Goal: Task Accomplishment & Management: Use online tool/utility

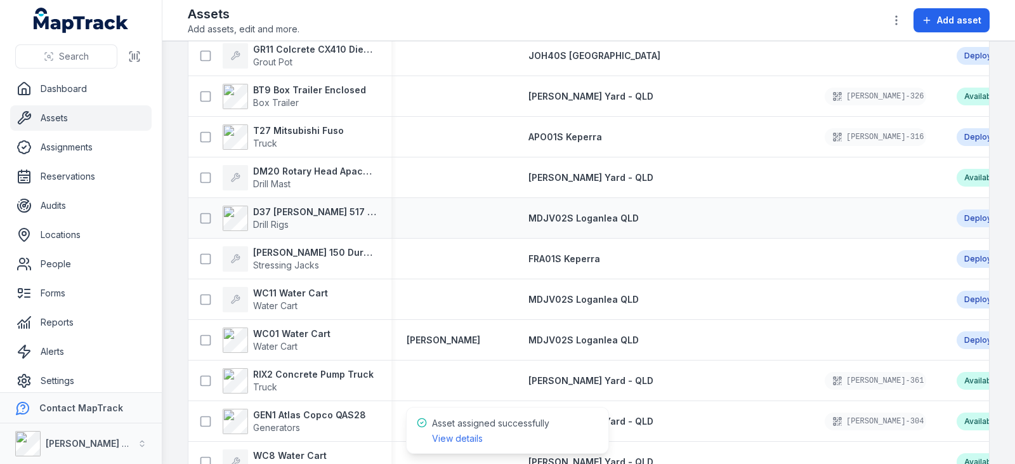
scroll to position [1268, 0]
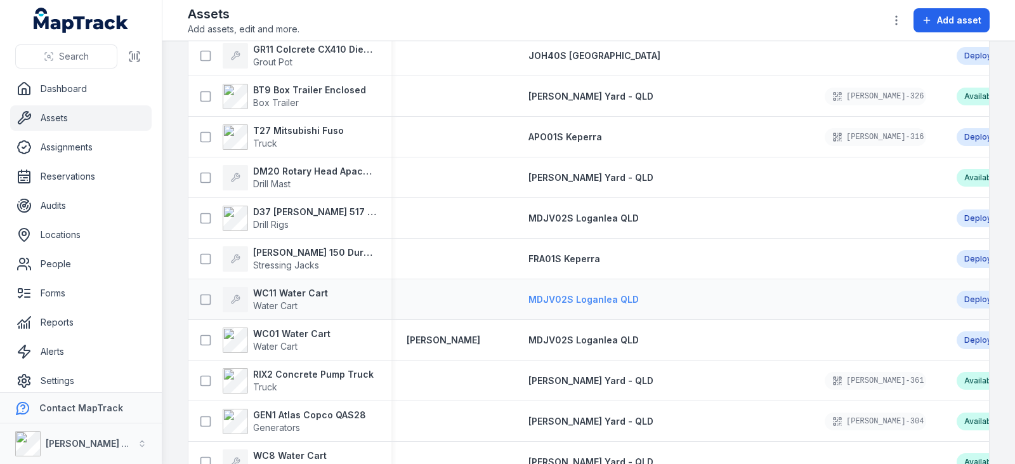
click at [537, 301] on span "MDJV02S Loganlea QLD" at bounding box center [583, 299] width 110 height 11
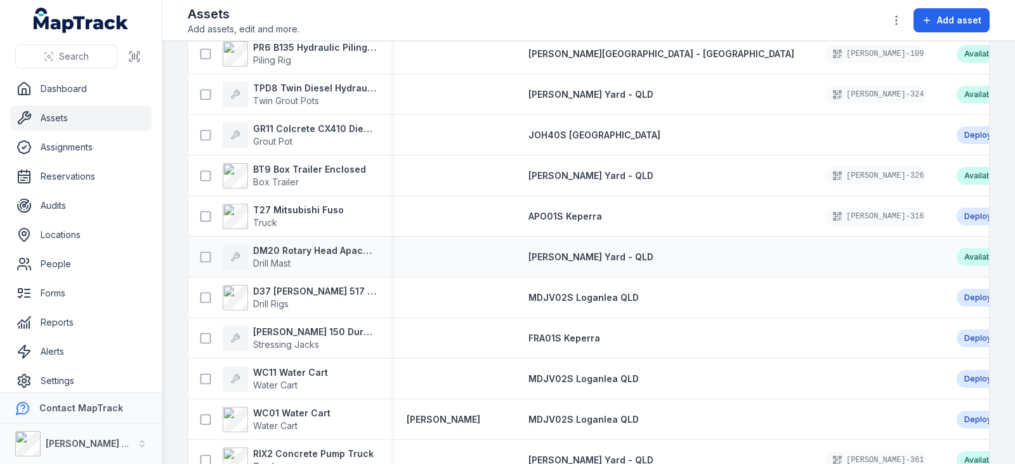
scroll to position [1268, 0]
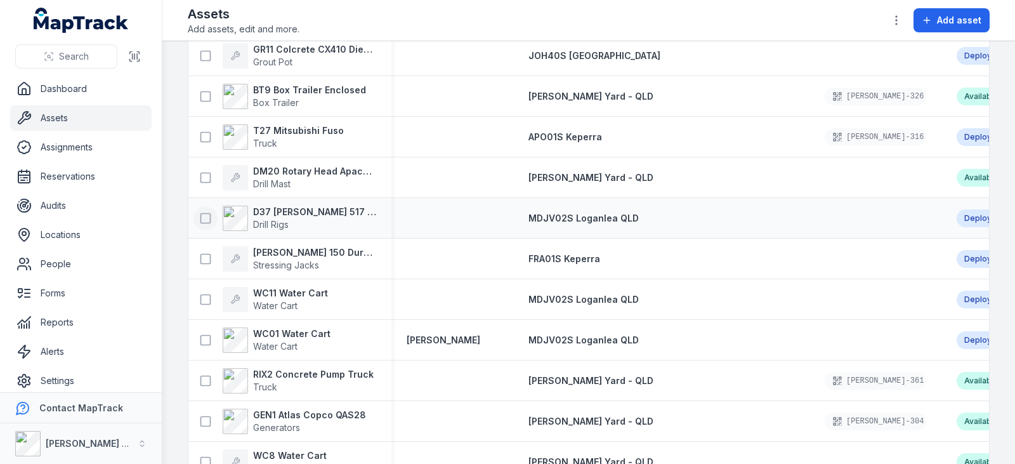
click at [201, 214] on icon at bounding box center [205, 218] width 13 height 13
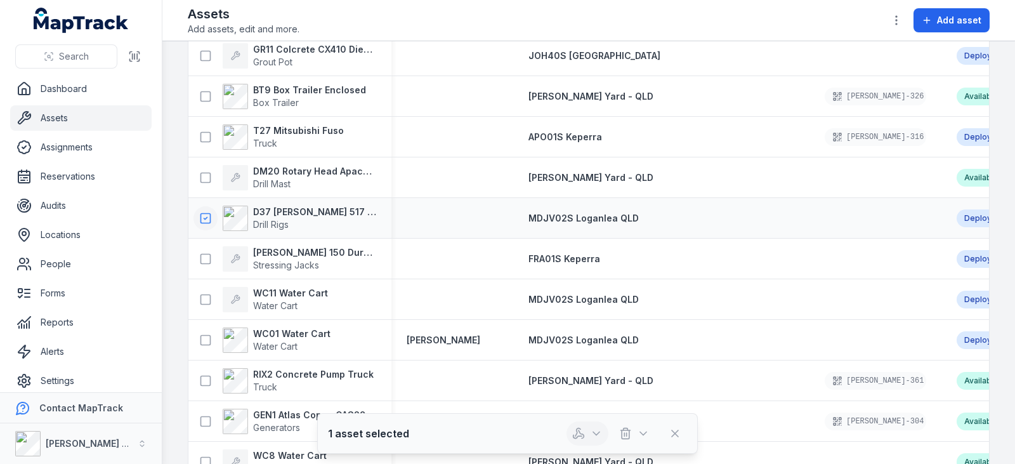
click at [584, 438] on icon "button" at bounding box center [581, 434] width 5 height 8
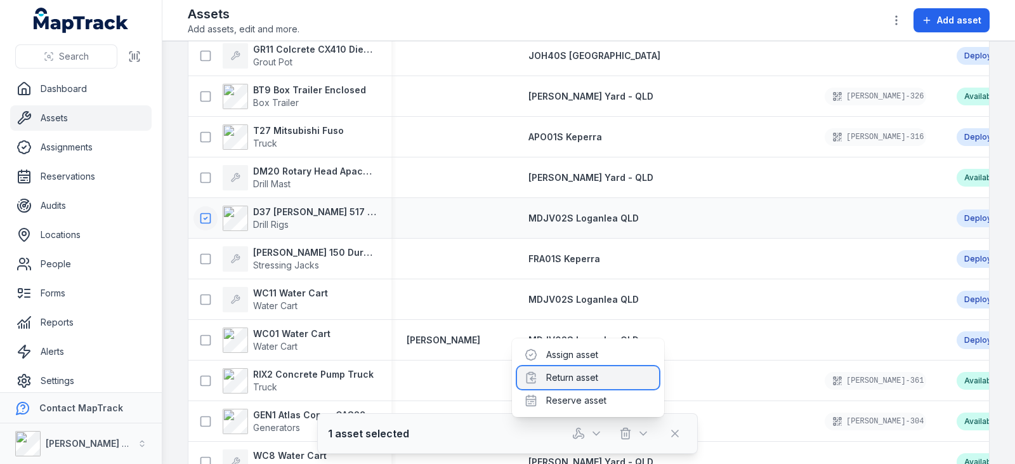
click at [582, 372] on div "Return asset" at bounding box center [588, 377] width 142 height 23
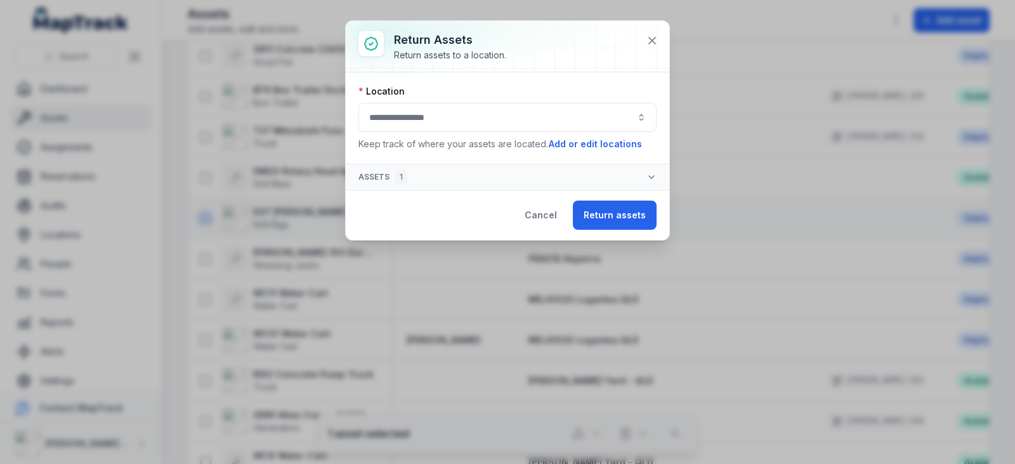
click at [612, 108] on button "button" at bounding box center [507, 117] width 298 height 29
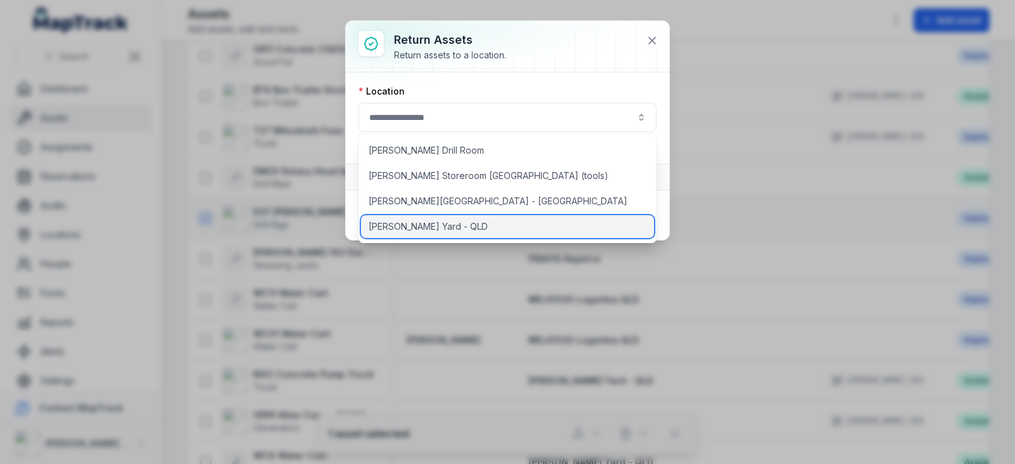
click at [407, 230] on span "[PERSON_NAME] Yard - QLD" at bounding box center [428, 226] width 119 height 13
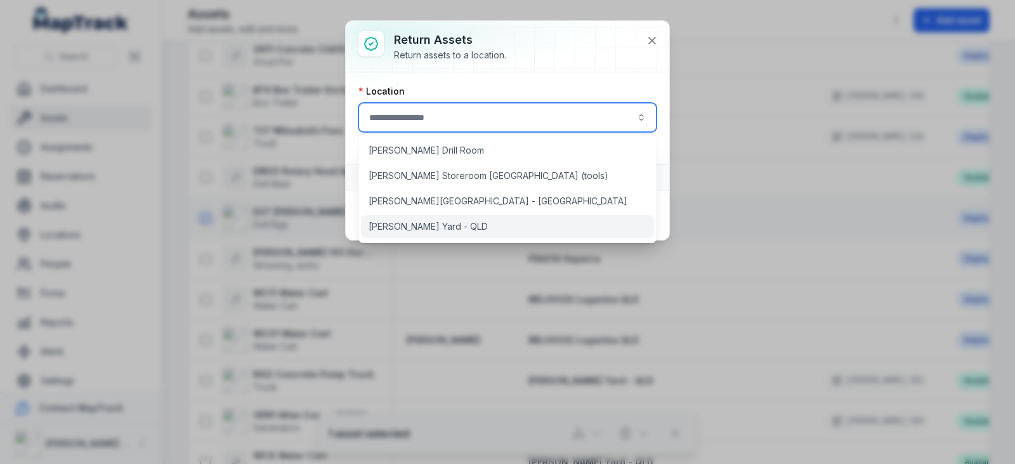
type input "**********"
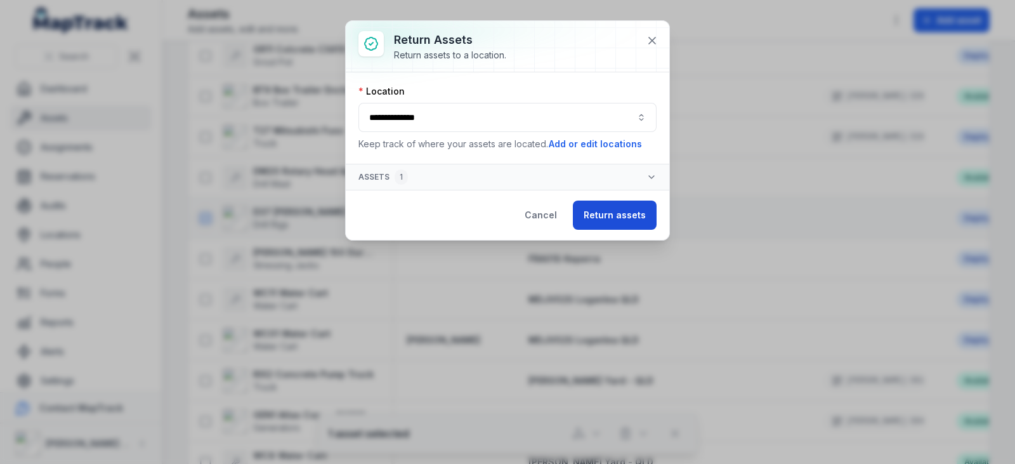
click at [607, 216] on button "Return assets" at bounding box center [615, 214] width 84 height 29
